Goal: Information Seeking & Learning: Learn about a topic

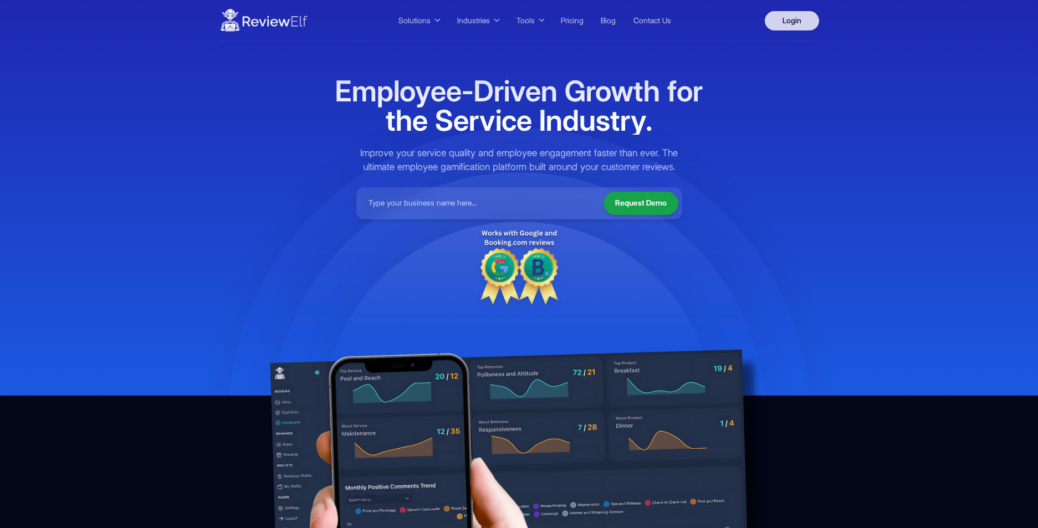
click at [788, 19] on link "Login" at bounding box center [792, 20] width 54 height 19
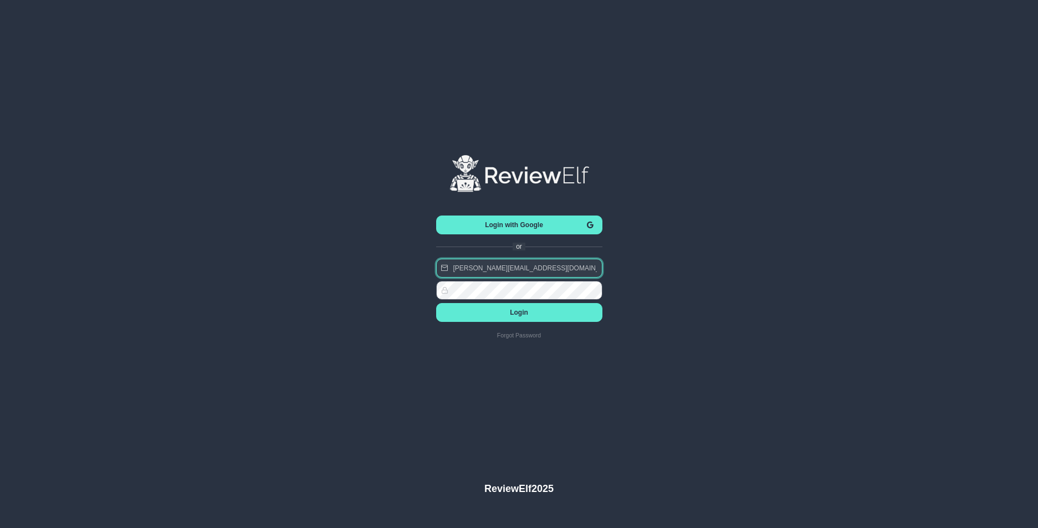
click at [489, 274] on input "mehmet.dilek@reviewelf.com" at bounding box center [519, 268] width 166 height 19
type input "charles.johnson@reviewinsights.org"
drag, startPoint x: 535, startPoint y: 312, endPoint x: 482, endPoint y: 316, distance: 53.4
click at [534, 312] on span "Login" at bounding box center [519, 313] width 149 height 8
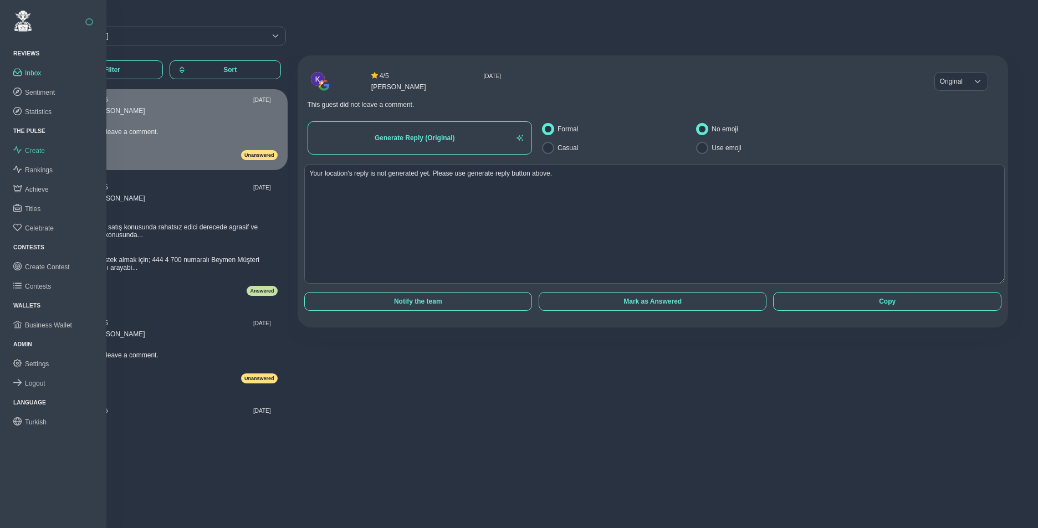
click at [40, 148] on span "Create" at bounding box center [35, 151] width 20 height 8
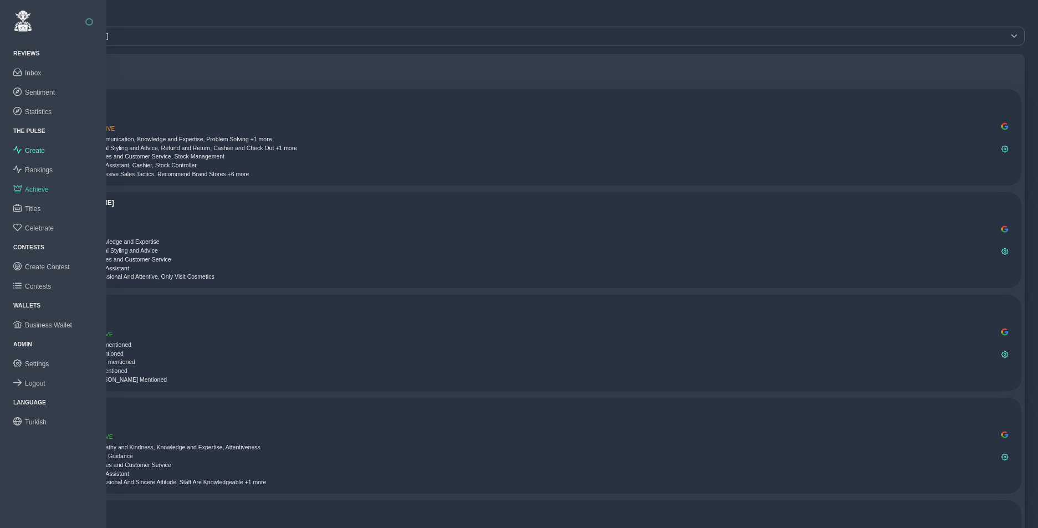
click at [43, 187] on span "Achieve" at bounding box center [37, 190] width 24 height 8
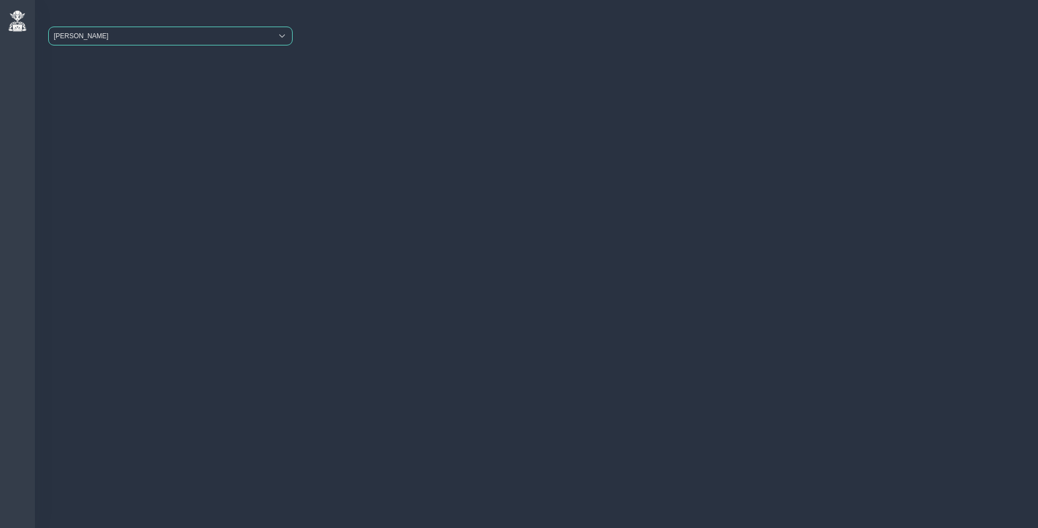
click at [193, 37] on span "Beymen Suadiye" at bounding box center [160, 36] width 223 height 18
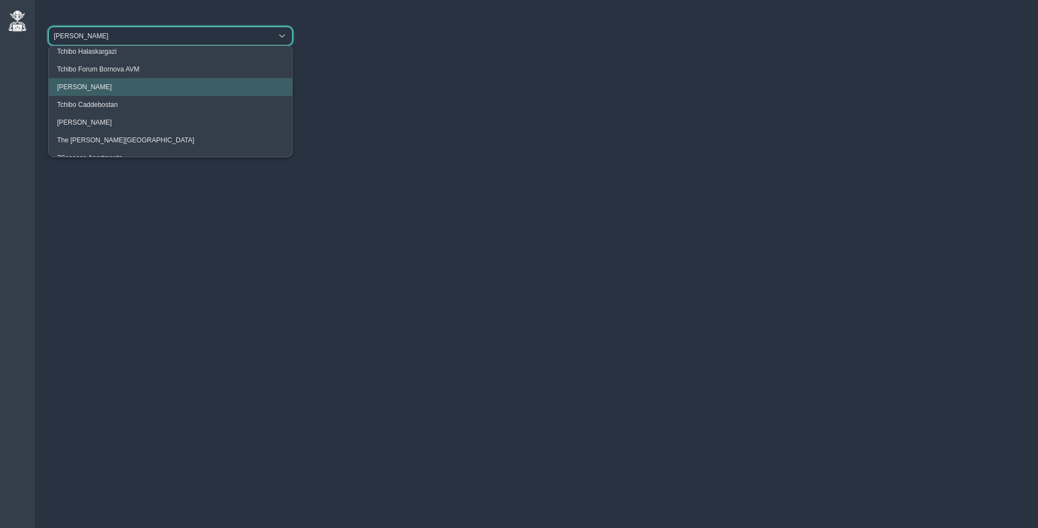
scroll to position [41, 0]
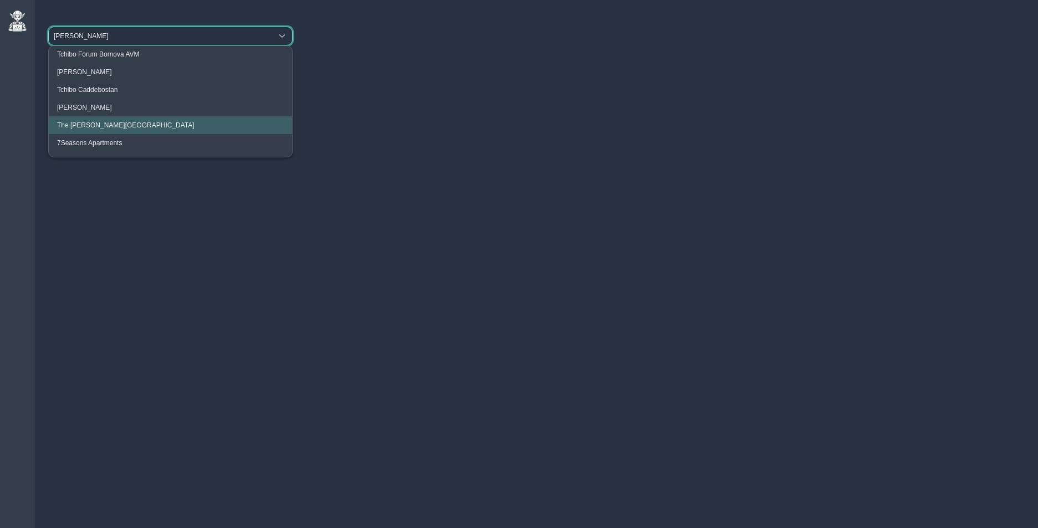
click at [144, 117] on li "The Clementine Churchill Hospital" at bounding box center [170, 125] width 243 height 18
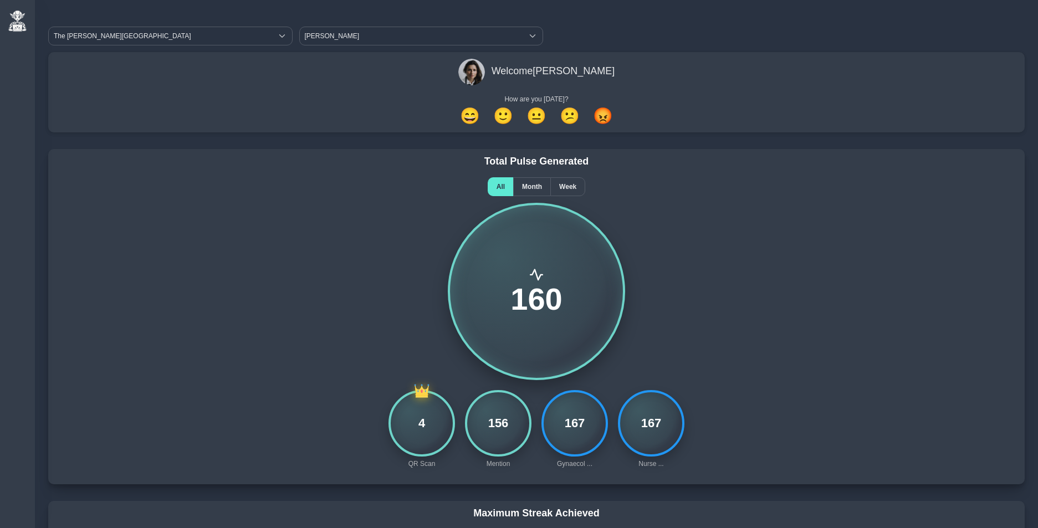
click at [393, 241] on div "160" at bounding box center [536, 291] width 963 height 177
click at [526, 190] on span "Month" at bounding box center [532, 187] width 20 height 8
click at [576, 187] on span "Week" at bounding box center [567, 187] width 17 height 8
click at [532, 185] on span "Month" at bounding box center [532, 187] width 20 height 8
click at [500, 186] on span "All" at bounding box center [501, 187] width 8 height 8
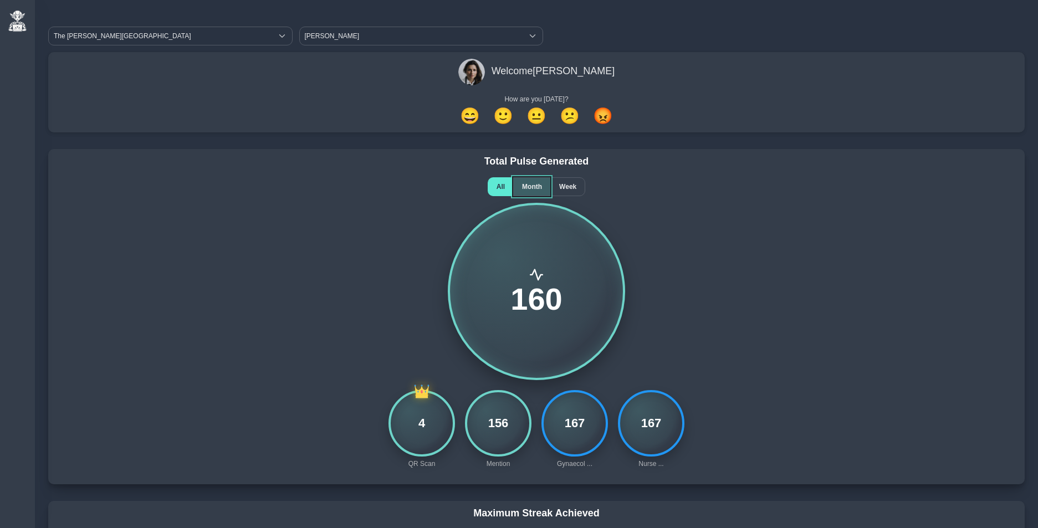
click at [528, 184] on span "Month" at bounding box center [532, 187] width 20 height 8
click at [499, 186] on span "All" at bounding box center [501, 187] width 8 height 8
click at [529, 186] on span "Month" at bounding box center [532, 187] width 20 height 8
click at [571, 186] on span "Week" at bounding box center [567, 187] width 17 height 8
drag, startPoint x: 534, startPoint y: 186, endPoint x: 513, endPoint y: 186, distance: 21.1
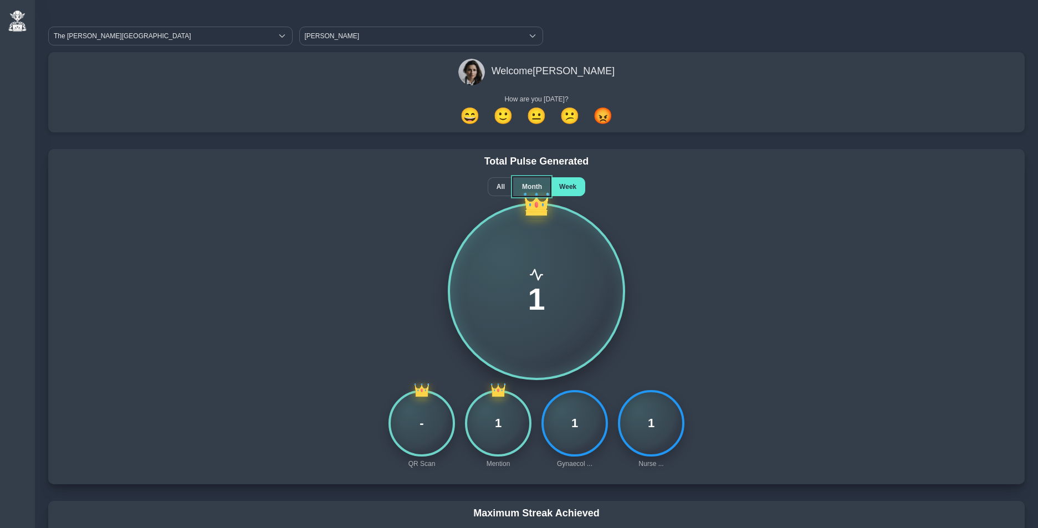
click at [534, 186] on span "Month" at bounding box center [532, 187] width 20 height 8
click at [494, 188] on div "All" at bounding box center [500, 186] width 25 height 19
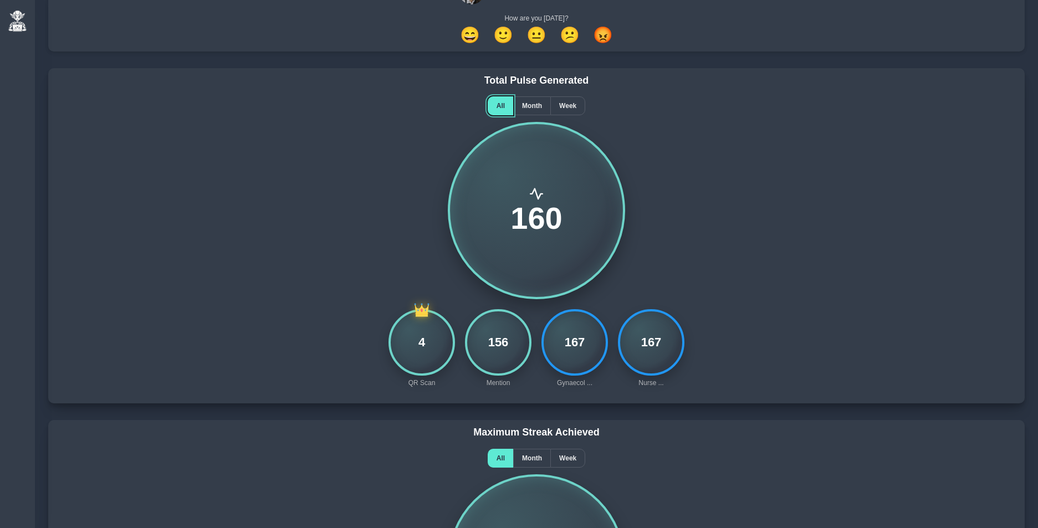
scroll to position [0, 0]
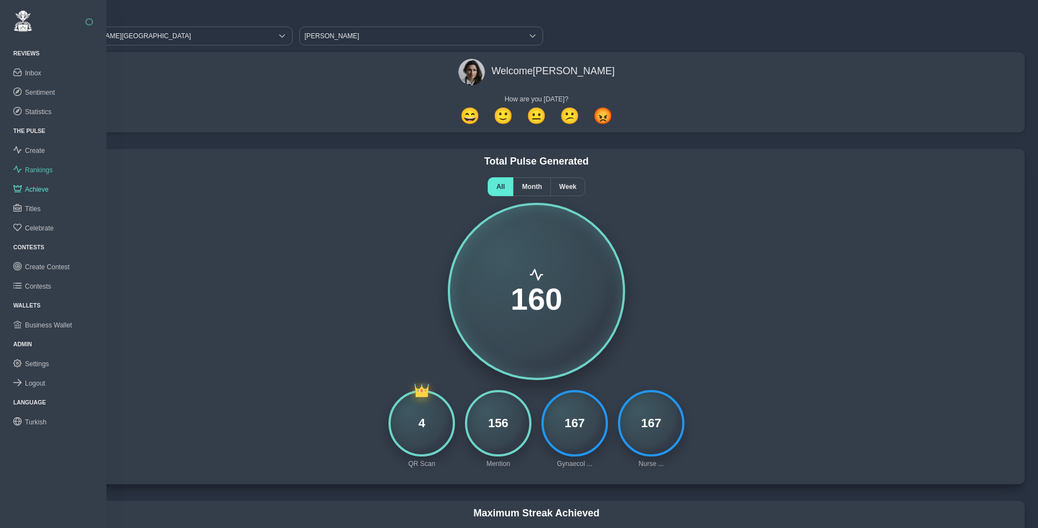
click at [41, 170] on span "Rankings" at bounding box center [39, 170] width 28 height 8
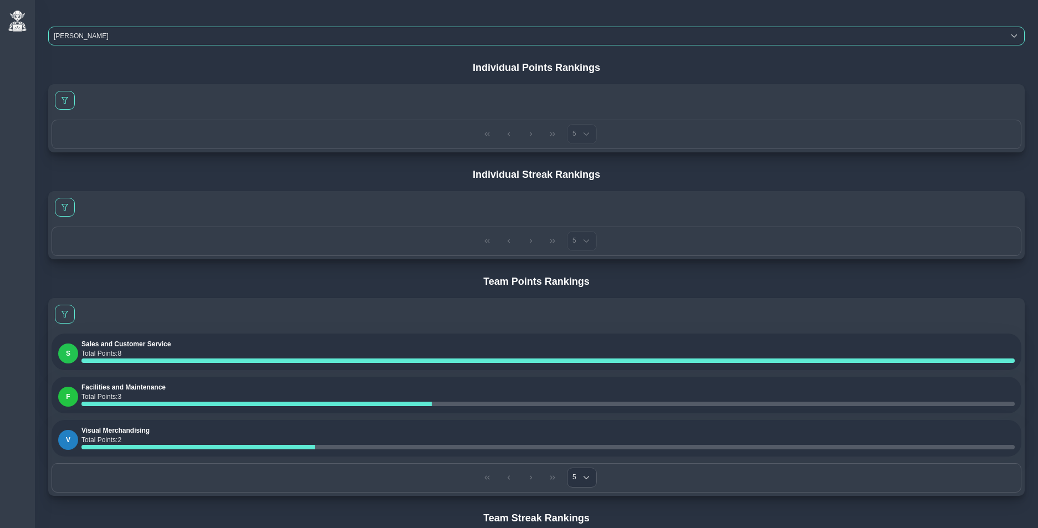
click at [98, 39] on span "Beymen Suadiye" at bounding box center [527, 36] width 956 height 18
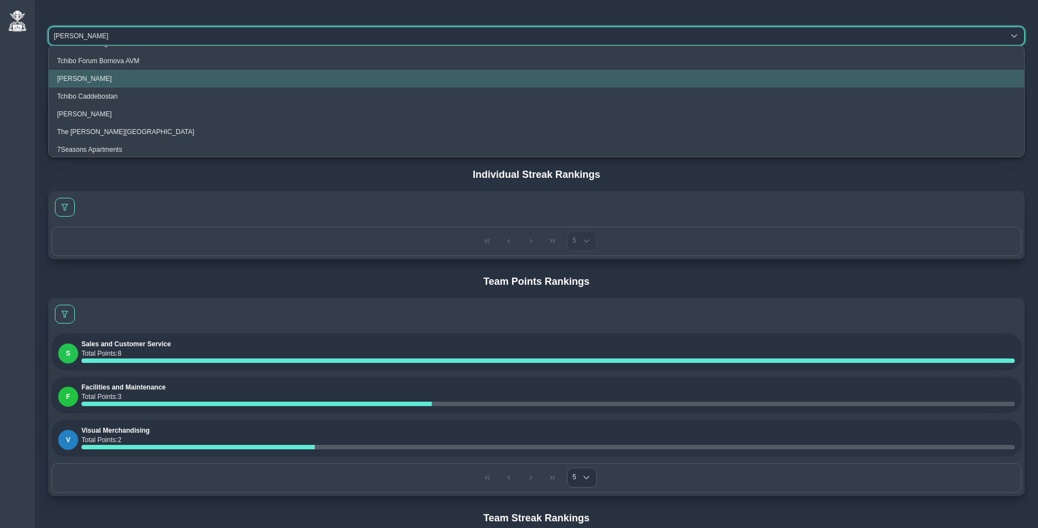
scroll to position [41, 0]
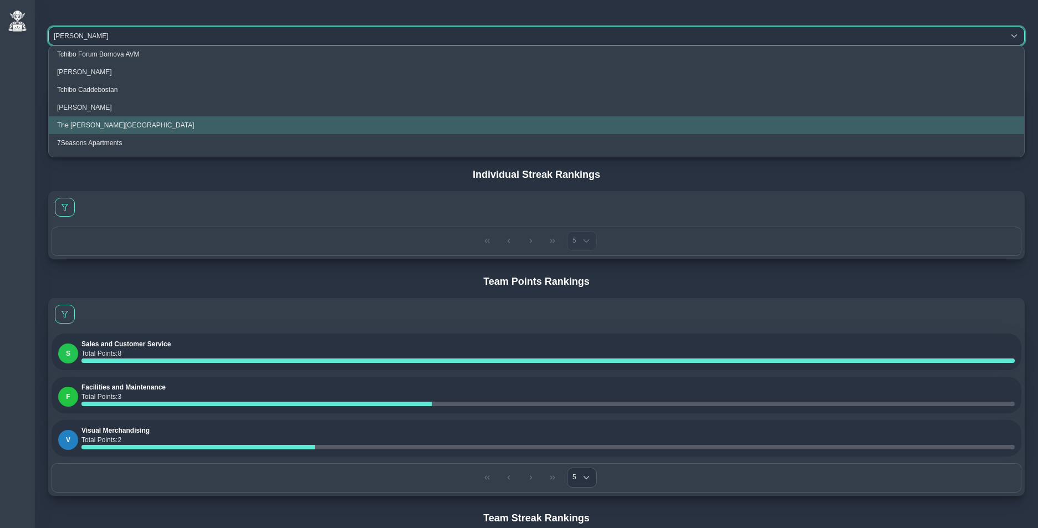
click at [108, 121] on span "The Clementine Churchill Hospital" at bounding box center [125, 125] width 137 height 8
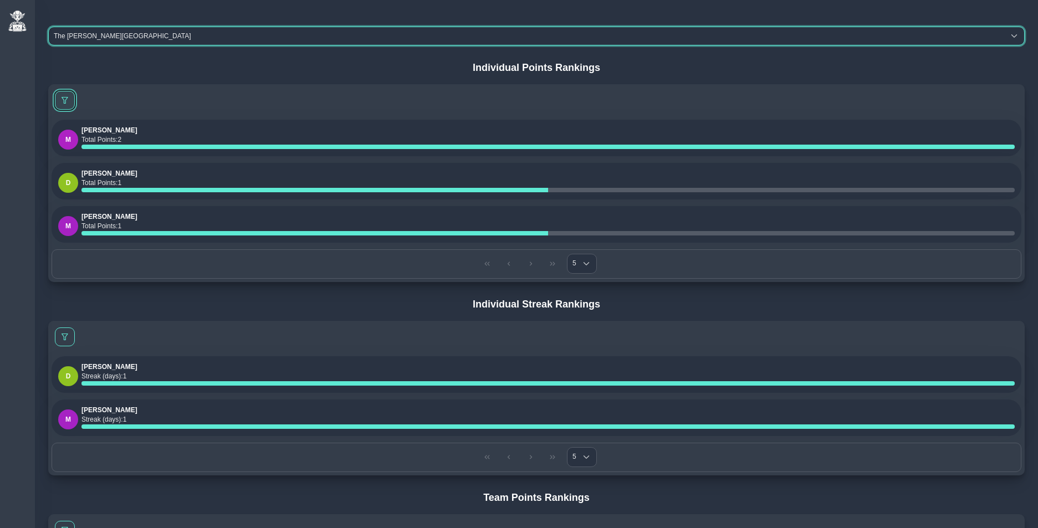
click at [62, 99] on span at bounding box center [65, 100] width 7 height 7
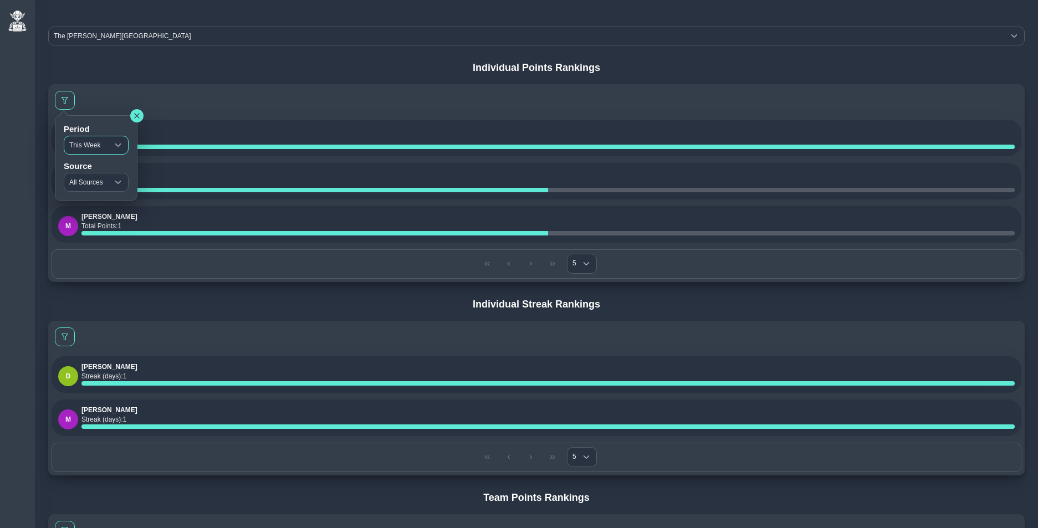
click at [103, 145] on span "This Week" at bounding box center [86, 145] width 44 height 18
click at [94, 203] on span "All Time" at bounding box center [85, 205] width 24 height 8
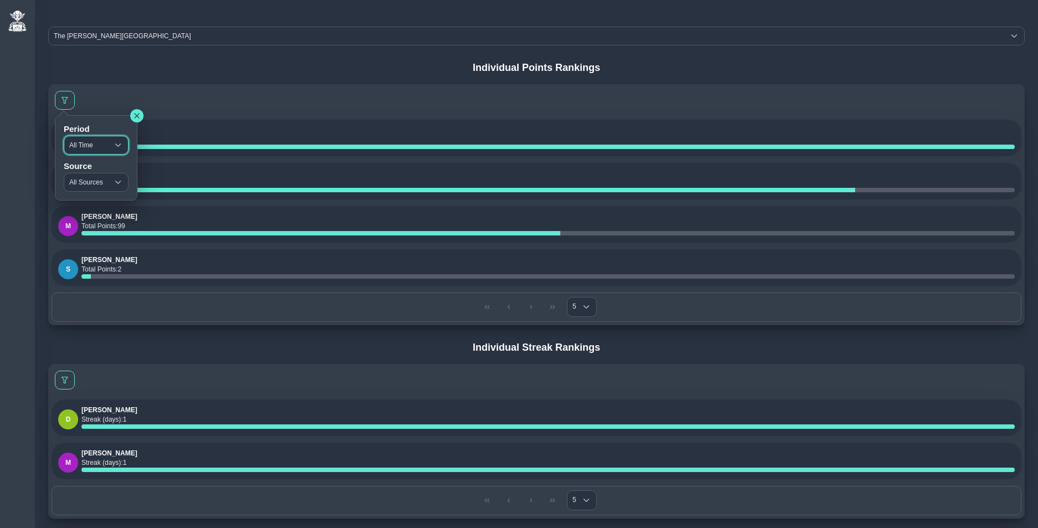
click at [90, 145] on span "All Time" at bounding box center [86, 145] width 44 height 18
click at [139, 117] on icon "button" at bounding box center [137, 116] width 7 height 7
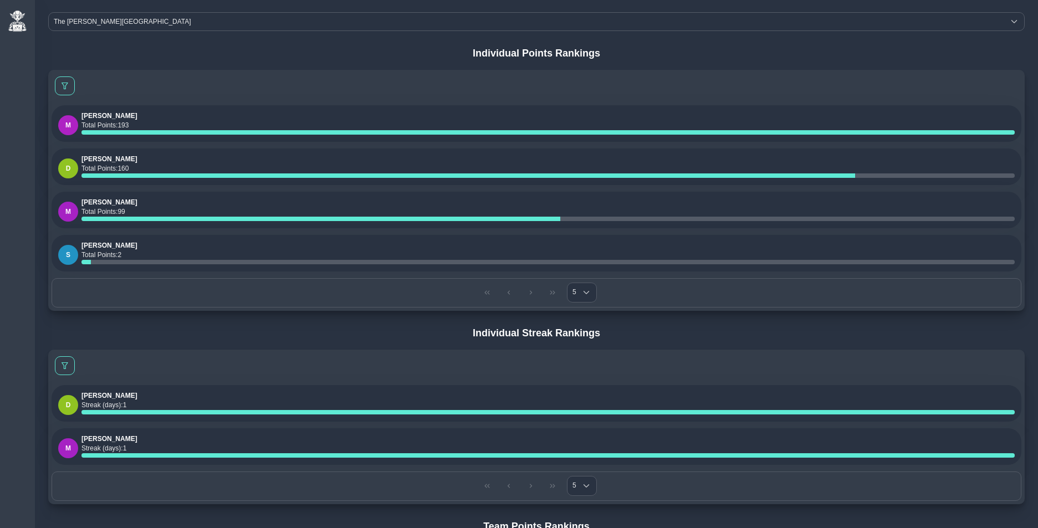
scroll to position [104, 0]
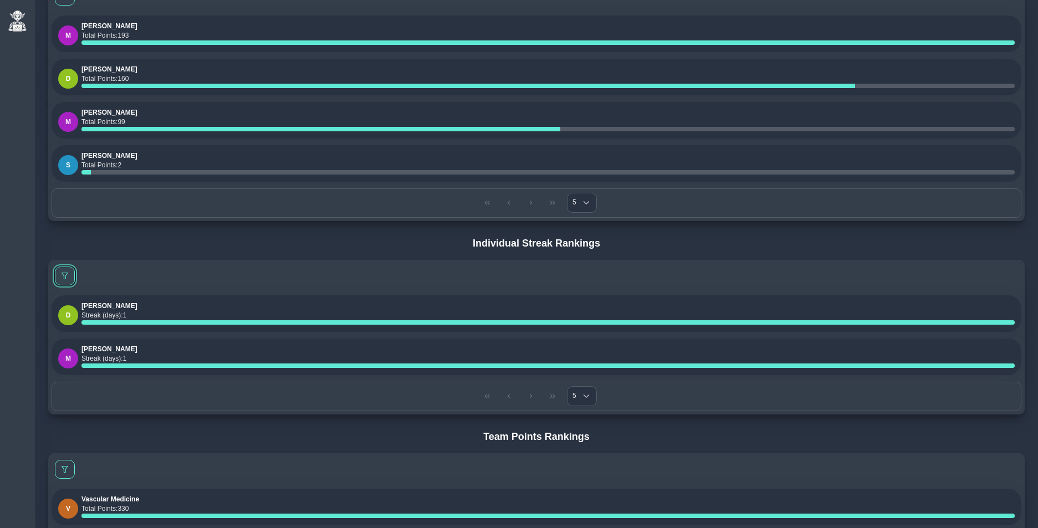
click at [69, 278] on button at bounding box center [65, 276] width 20 height 19
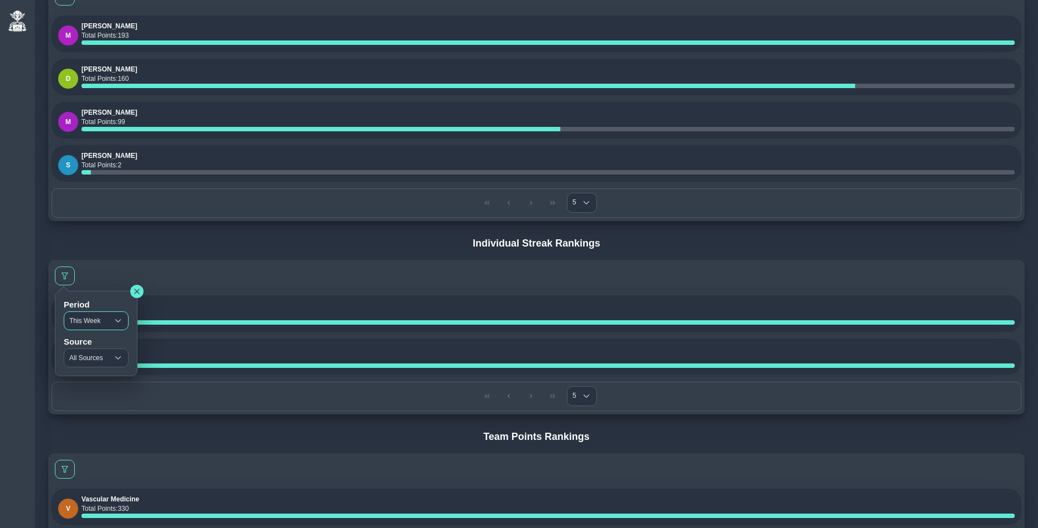
click at [90, 317] on span "This Week" at bounding box center [86, 321] width 44 height 18
click at [98, 379] on li "All Time" at bounding box center [96, 380] width 65 height 18
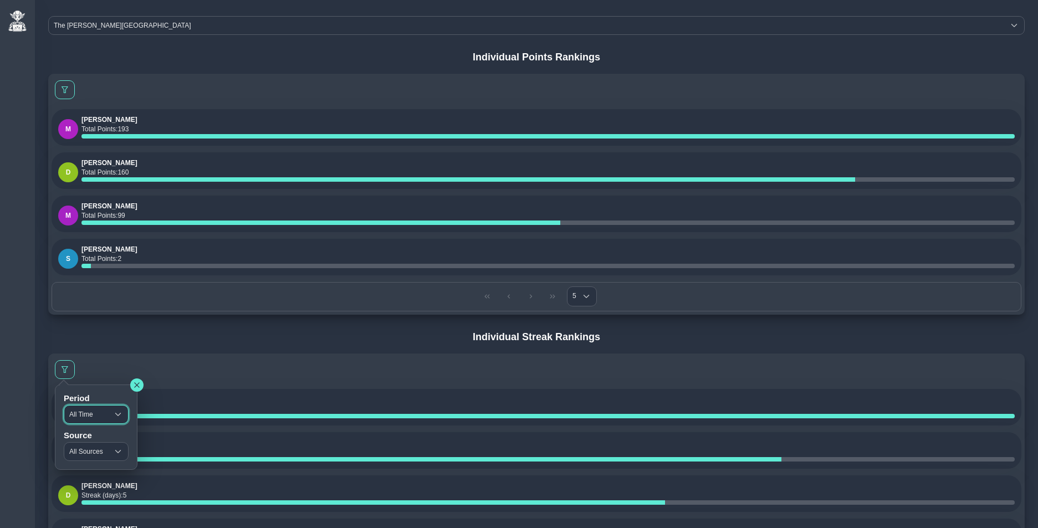
scroll to position [21, 0]
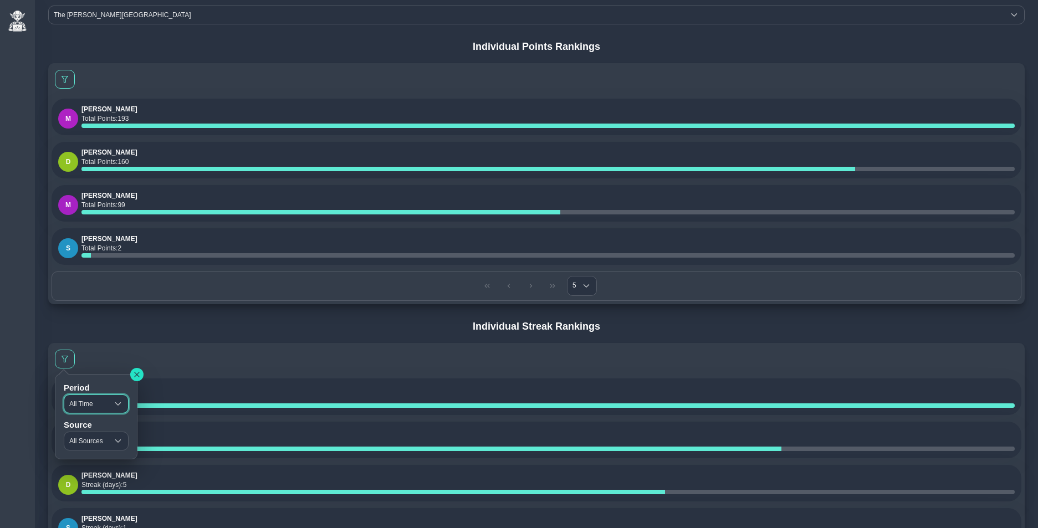
click at [139, 374] on icon "button" at bounding box center [137, 374] width 7 height 7
click at [242, 341] on div "Individual Streak Rankings M Margaret Doe Streak (days) : 8 M Manisha Doe Strea…" at bounding box center [536, 452] width 977 height 263
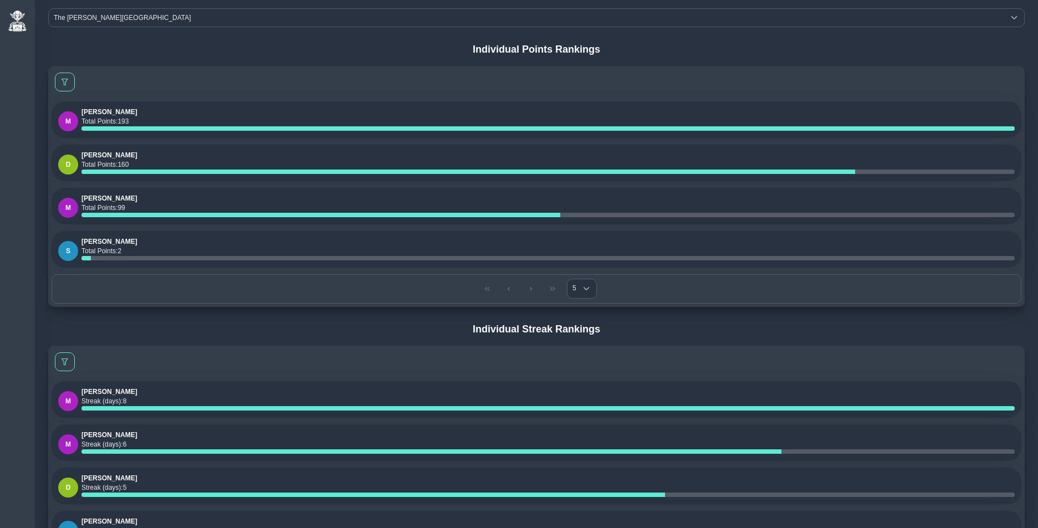
scroll to position [0, 0]
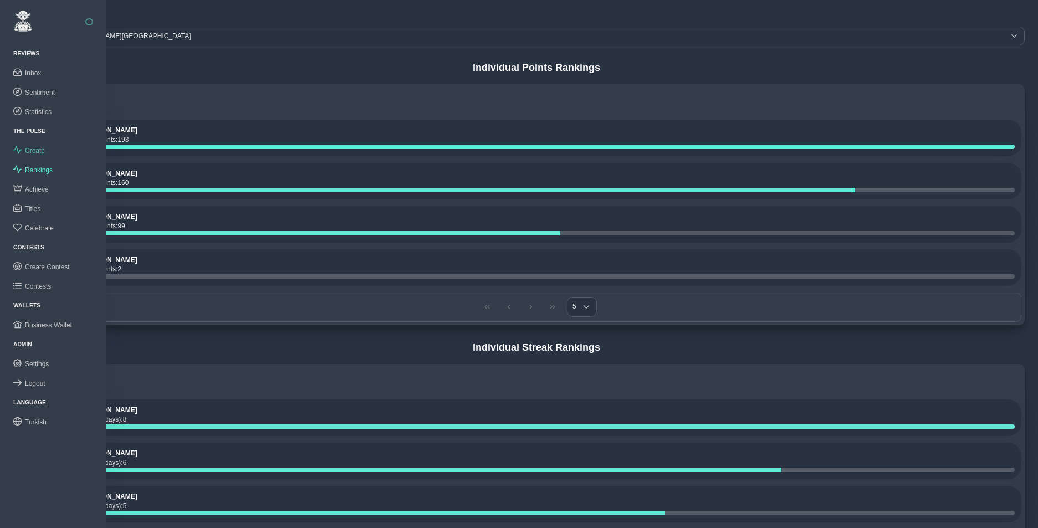
click at [45, 147] on span "Create" at bounding box center [35, 151] width 20 height 8
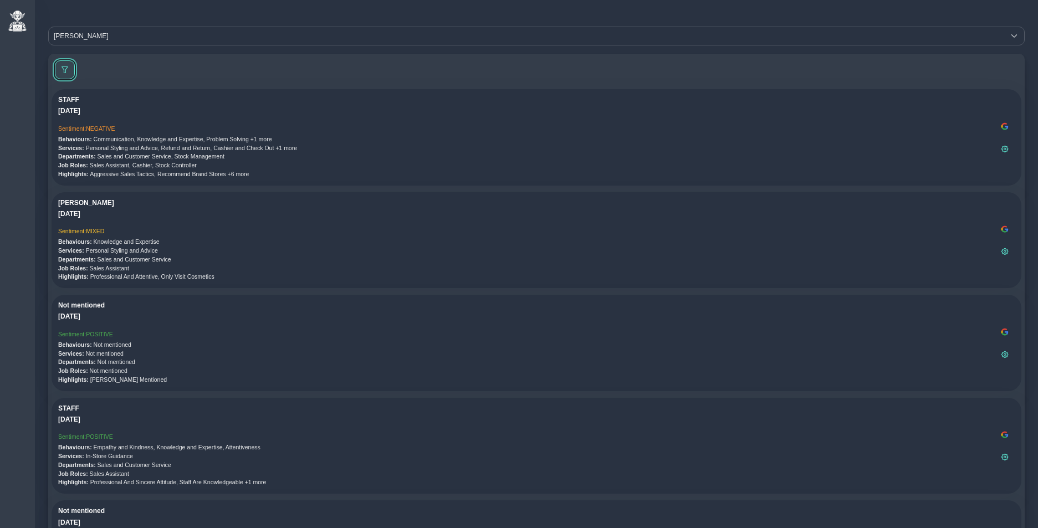
click at [64, 69] on span at bounding box center [65, 70] width 7 height 7
click at [77, 114] on span "All" at bounding box center [73, 115] width 19 height 18
click at [81, 146] on span "All" at bounding box center [73, 152] width 19 height 18
click at [81, 150] on span "All" at bounding box center [73, 152] width 19 height 18
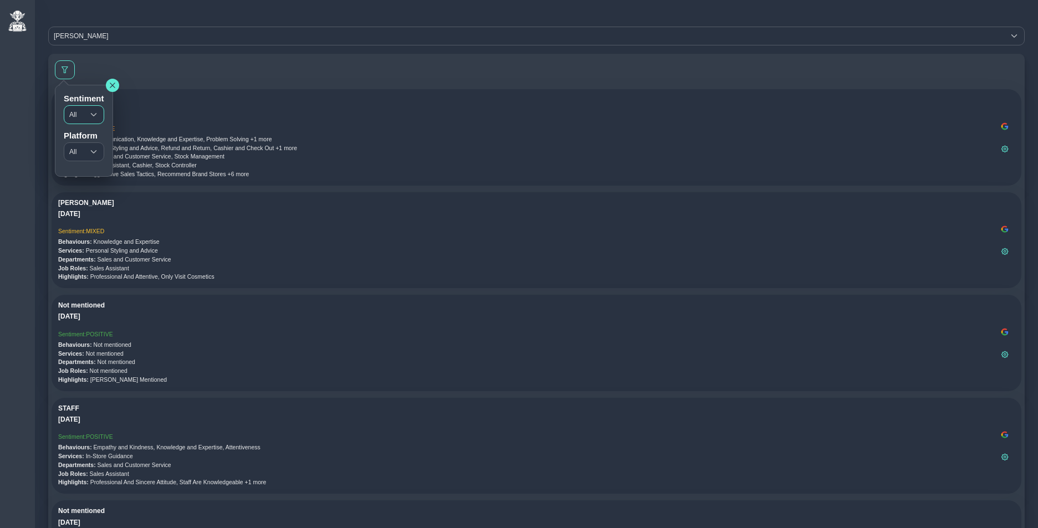
click at [84, 115] on div at bounding box center [94, 115] width 20 height 18
click at [81, 152] on span "All" at bounding box center [73, 152] width 19 height 18
click at [83, 120] on span "All" at bounding box center [73, 115] width 19 height 18
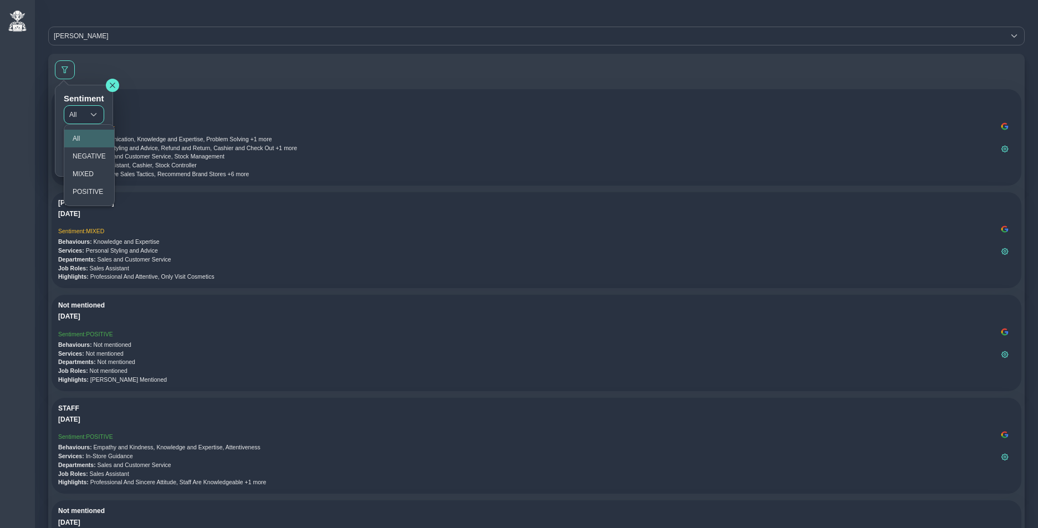
click at [81, 109] on span "All" at bounding box center [73, 115] width 19 height 18
click at [81, 114] on span "All" at bounding box center [73, 115] width 19 height 18
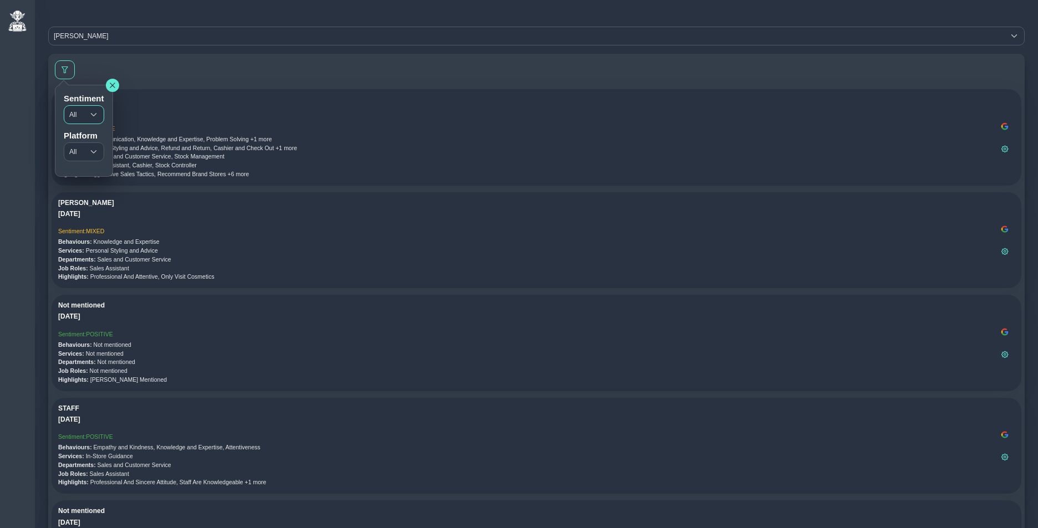
click at [81, 114] on span "All" at bounding box center [73, 115] width 19 height 18
click at [83, 154] on span "All" at bounding box center [73, 152] width 19 height 18
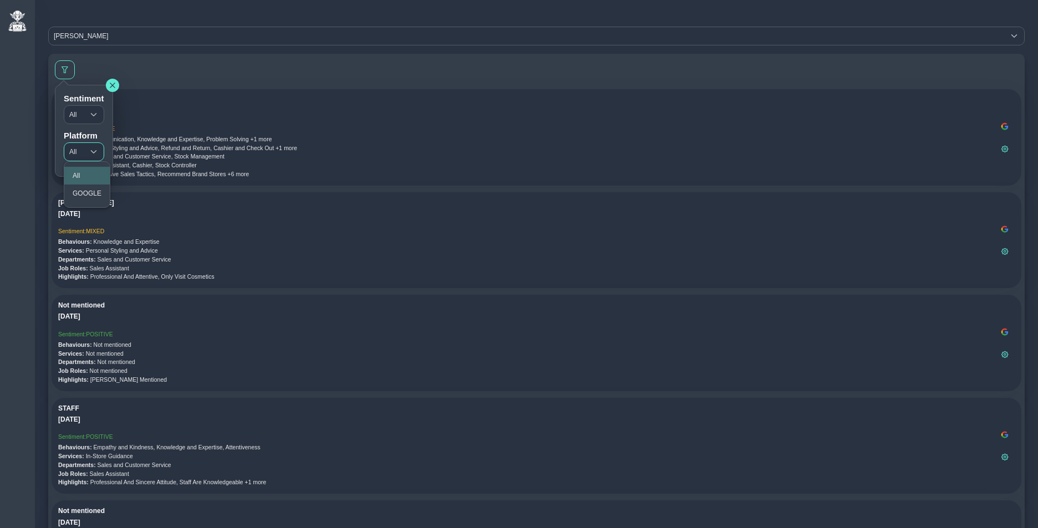
click at [83, 154] on span "All" at bounding box center [73, 152] width 19 height 18
click at [86, 150] on div at bounding box center [94, 152] width 20 height 18
click at [301, 100] on div "STAFF" at bounding box center [526, 100] width 937 height 8
click at [67, 68] on span at bounding box center [65, 70] width 7 height 7
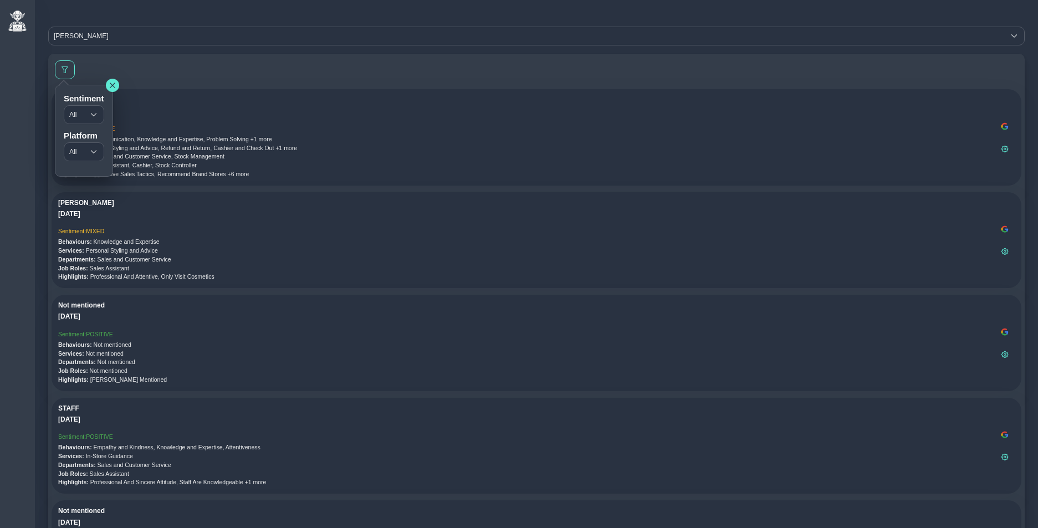
click at [104, 131] on h5 "Platform" at bounding box center [84, 136] width 40 height 10
click at [81, 113] on span "All" at bounding box center [73, 115] width 19 height 18
click at [85, 153] on span "NEGATIVE" at bounding box center [89, 156] width 33 height 8
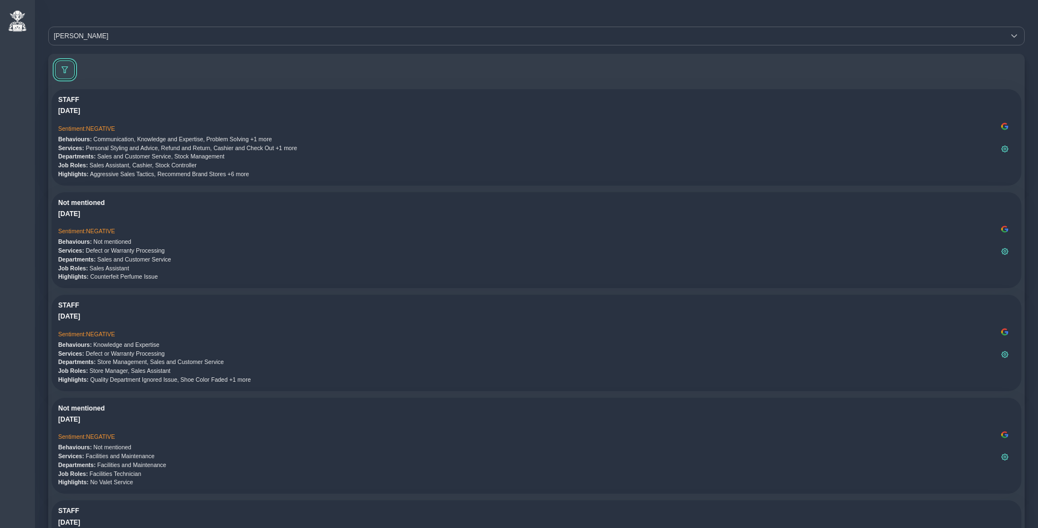
click at [66, 76] on button at bounding box center [65, 69] width 20 height 19
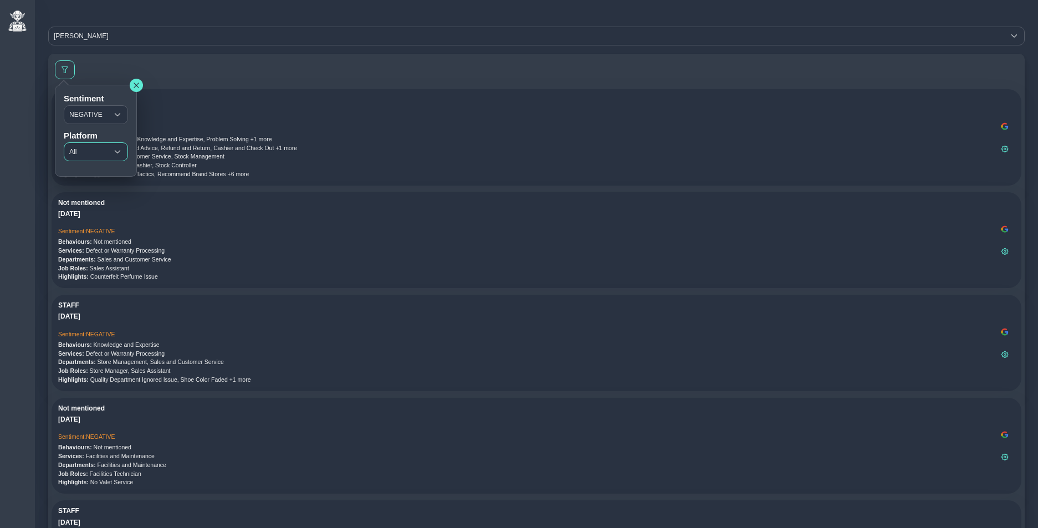
click at [83, 152] on span "All" at bounding box center [85, 152] width 43 height 18
click at [85, 186] on li "GOOGLE" at bounding box center [95, 194] width 62 height 18
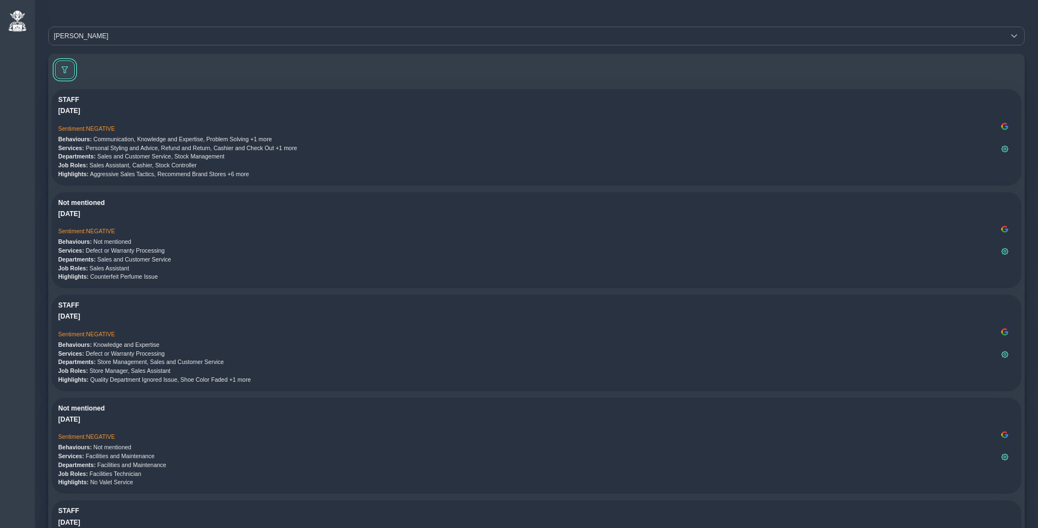
click at [68, 75] on button at bounding box center [65, 69] width 20 height 19
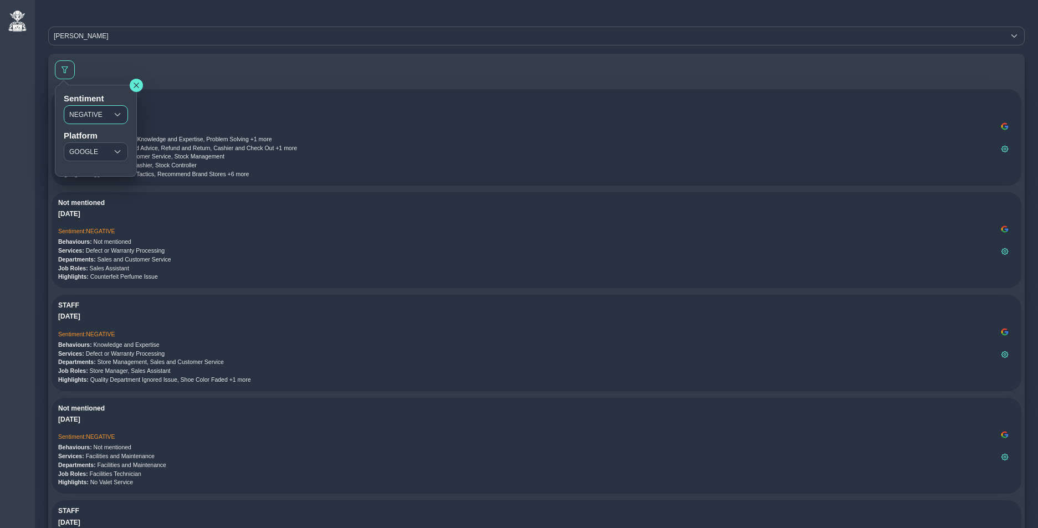
click at [88, 118] on span "NEGATIVE" at bounding box center [85, 115] width 43 height 18
click at [93, 168] on li "MIXED" at bounding box center [95, 174] width 62 height 18
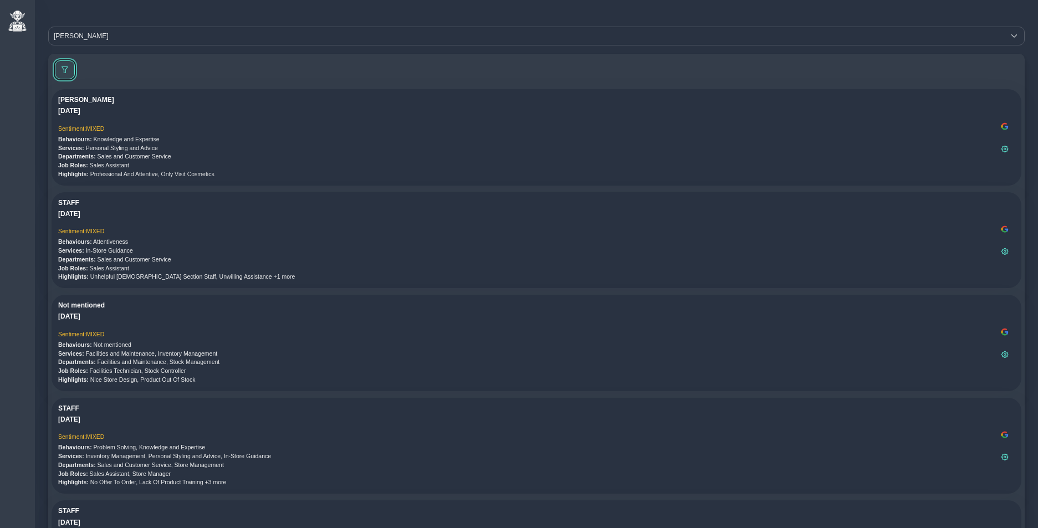
click at [64, 67] on span at bounding box center [65, 70] width 7 height 7
click at [88, 151] on span "GOOGLE" at bounding box center [83, 152] width 39 height 18
click at [89, 172] on li "All" at bounding box center [93, 176] width 58 height 18
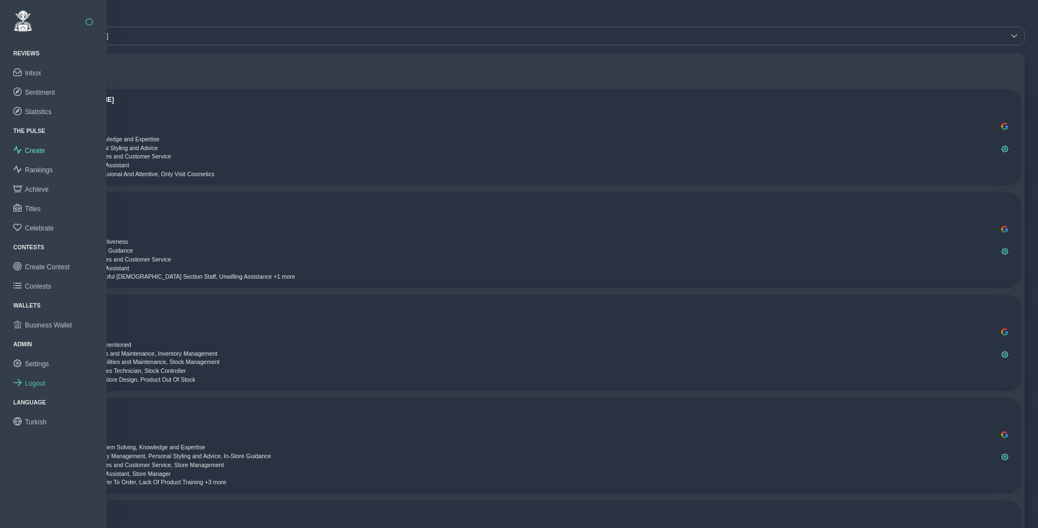
click at [36, 384] on span "Logout" at bounding box center [35, 384] width 21 height 8
